Goal: Information Seeking & Learning: Learn about a topic

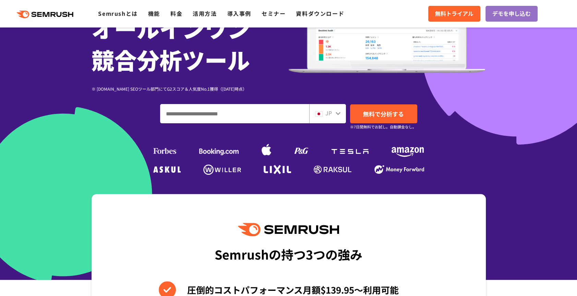
click at [334, 114] on div "JP" at bounding box center [326, 113] width 22 height 9
click at [340, 111] on icon at bounding box center [337, 112] width 5 height 5
click at [335, 115] on icon at bounding box center [337, 112] width 5 height 5
click at [430, 167] on div "SEO・広告分析・SNS競合対策をこれ一つで。 オールインワン 競合分析ツール ※ [DOMAIN_NAME] SEOツール部門にてG2スコア＆人気度No.1…" at bounding box center [289, 59] width 394 height 235
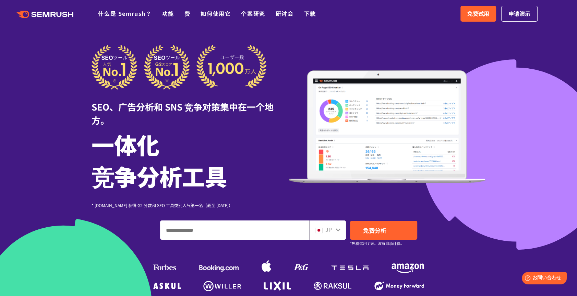
click at [268, 235] on input "输入您的域名、关键字或网址" at bounding box center [235, 230] width 149 height 19
type input "**"
click at [390, 229] on link "免费分析" at bounding box center [383, 230] width 67 height 19
